Goal: Check status: Check status

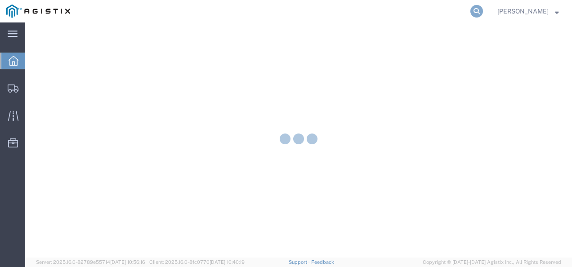
click at [483, 10] on icon at bounding box center [476, 11] width 13 height 13
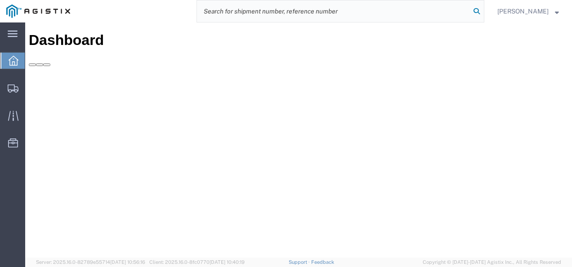
paste input "56439583"
type input "56439583"
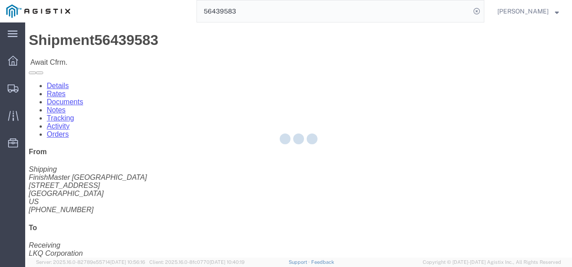
click at [326, 174] on div at bounding box center [298, 139] width 547 height 235
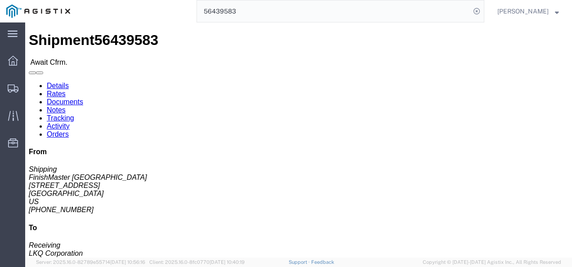
click div "Ship From [GEOGRAPHIC_DATA] (Shipping) 3520 [STREET_ADDRESS] [PHONE_NUMBER] Shi…"
